Goal: Task Accomplishment & Management: Manage account settings

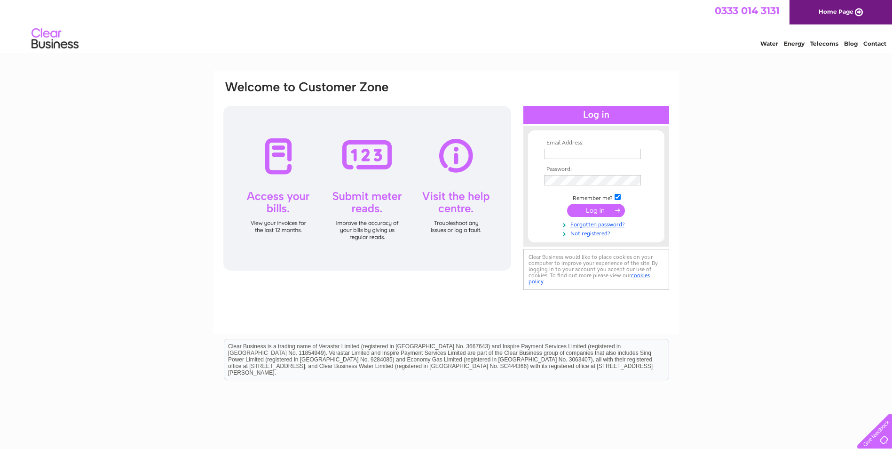
type input "[EMAIL_ADDRESS][DOMAIN_NAME]"
click at [601, 212] on input "submit" at bounding box center [596, 210] width 58 height 13
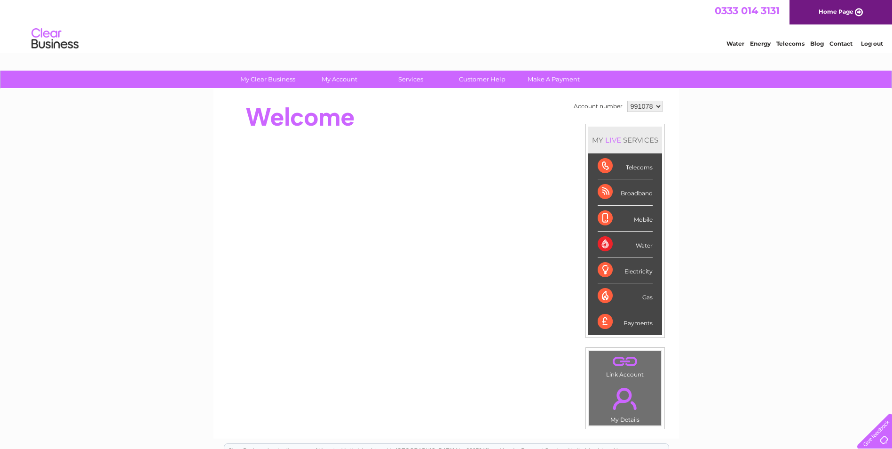
click at [637, 105] on select "991078 997737" at bounding box center [644, 106] width 35 height 11
select select "997737"
click at [627, 101] on select "991078 997737" at bounding box center [644, 106] width 35 height 11
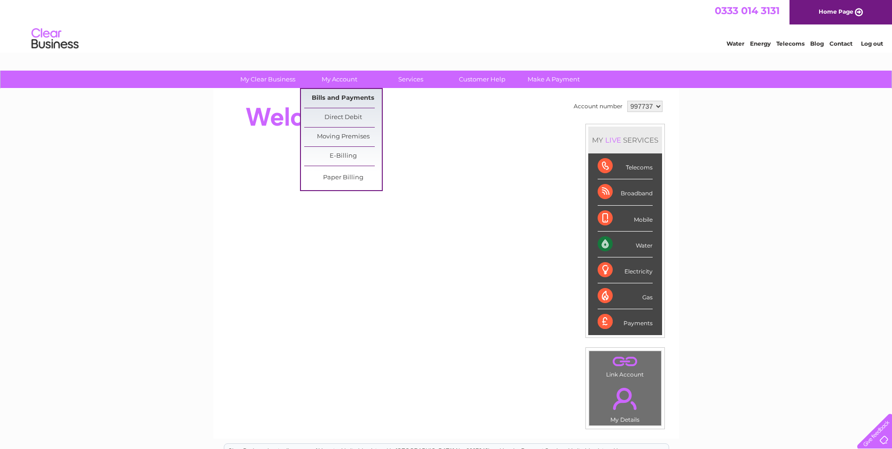
click at [344, 93] on link "Bills and Payments" at bounding box center [343, 98] width 78 height 19
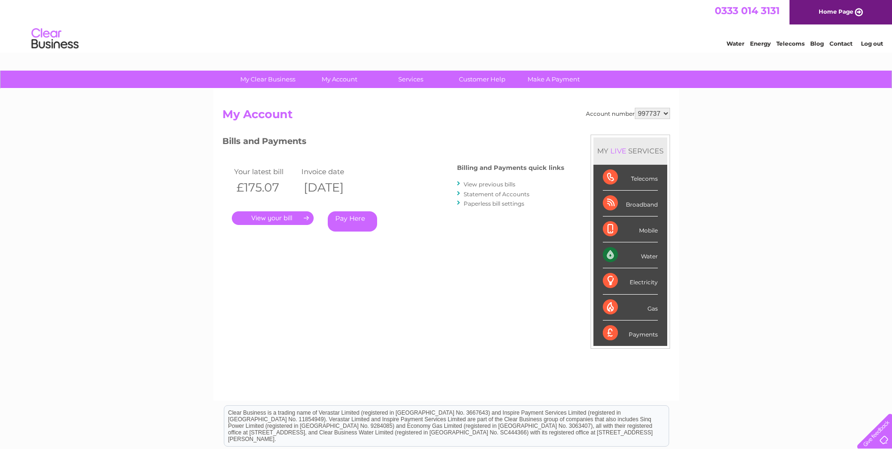
click at [289, 221] on link "." at bounding box center [273, 218] width 82 height 14
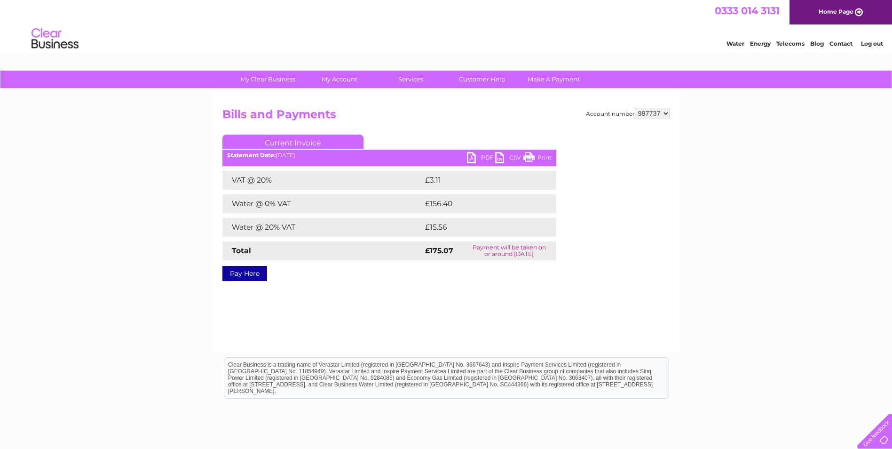
click at [481, 155] on link "PDF" at bounding box center [481, 159] width 28 height 14
